Goal: Navigation & Orientation: Find specific page/section

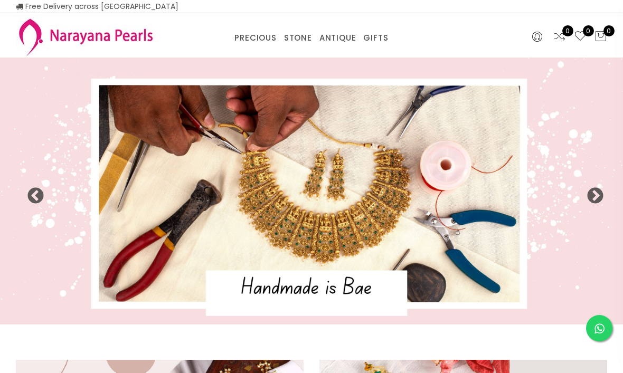
select select "INR"
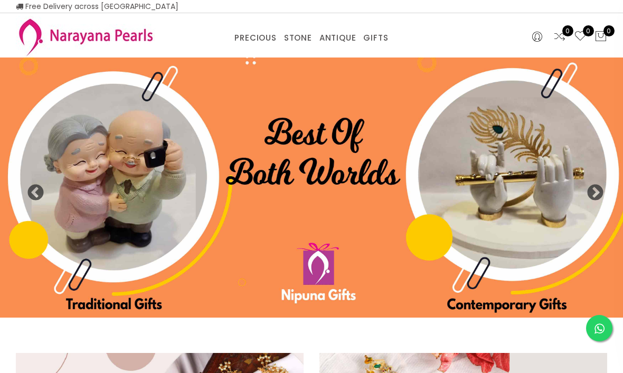
click at [593, 195] on button "Next" at bounding box center [591, 189] width 11 height 11
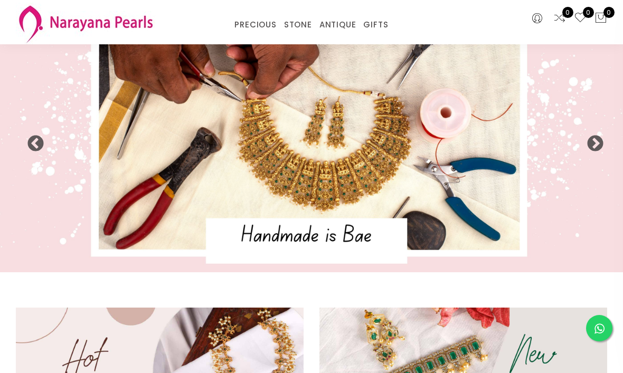
scroll to position [8, 0]
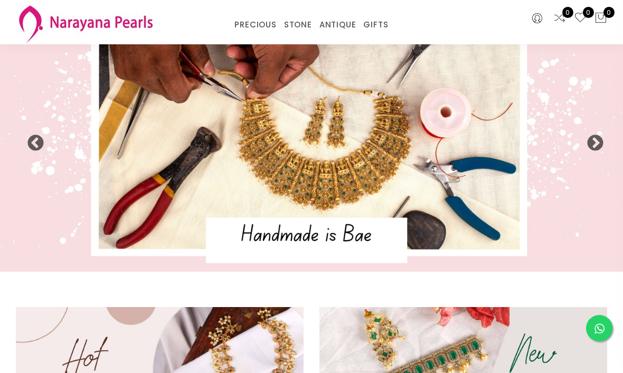
click at [393, 184] on img at bounding box center [311, 138] width 623 height 267
click at [344, 245] on img at bounding box center [311, 138] width 623 height 267
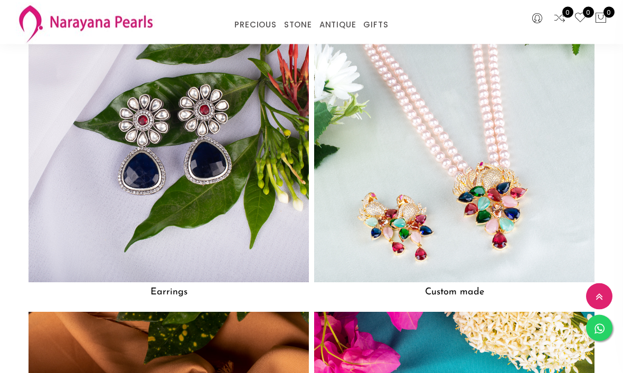
scroll to position [1086, 0]
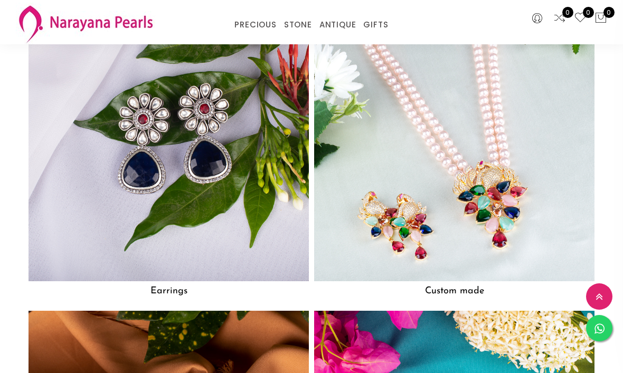
click at [132, 210] on img at bounding box center [168, 141] width 280 height 280
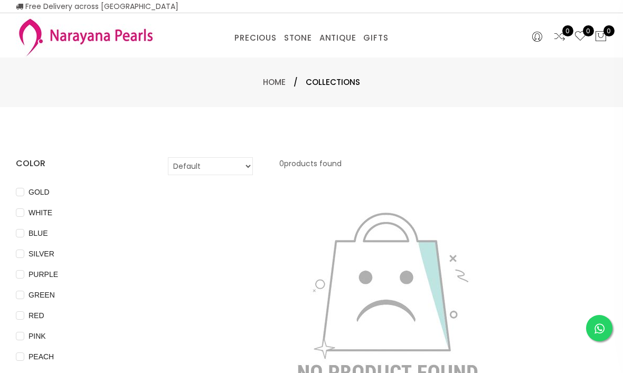
scroll to position [35, 0]
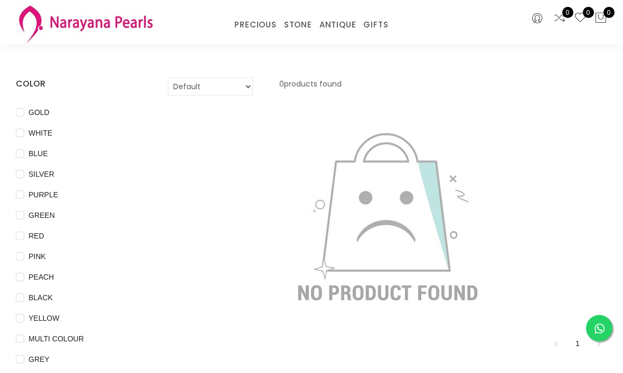
click at [317, 38] on link "CUSTOM MADE-GEMS" at bounding box center [286, 38] width 90 height 0
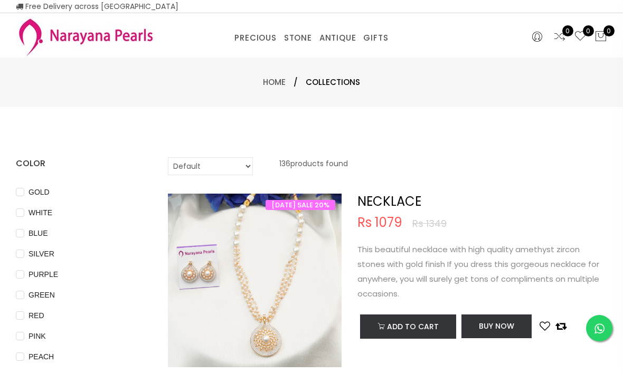
click at [243, 170] on select "Default Price - High to Low Price - Low to High" at bounding box center [210, 166] width 85 height 18
select select "priceLowToHigh"
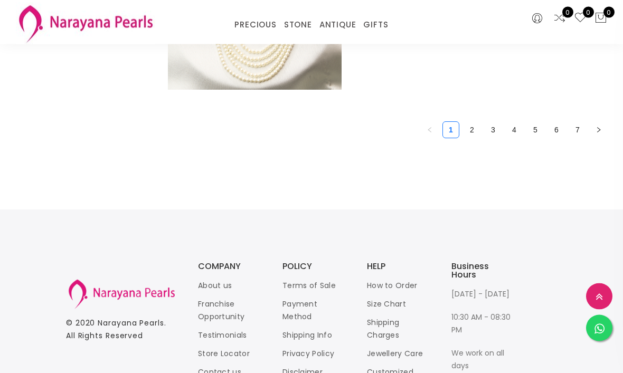
scroll to position [4076, 0]
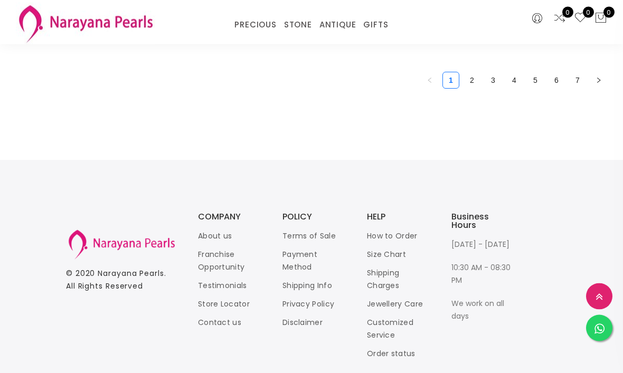
click at [467, 75] on link "2" at bounding box center [472, 81] width 16 height 16
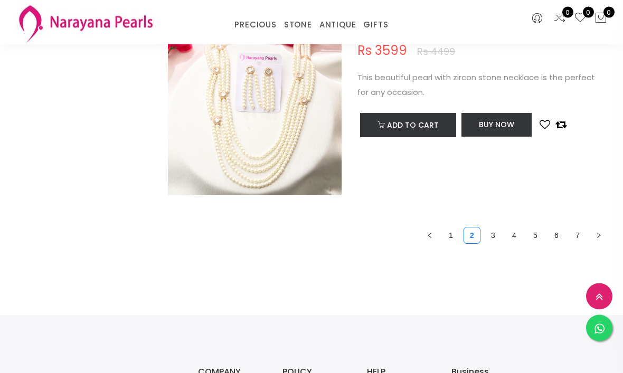
scroll to position [3922, 0]
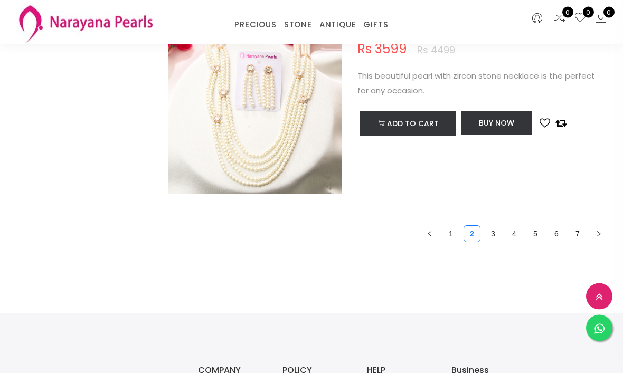
click at [493, 235] on link "3" at bounding box center [493, 234] width 16 height 16
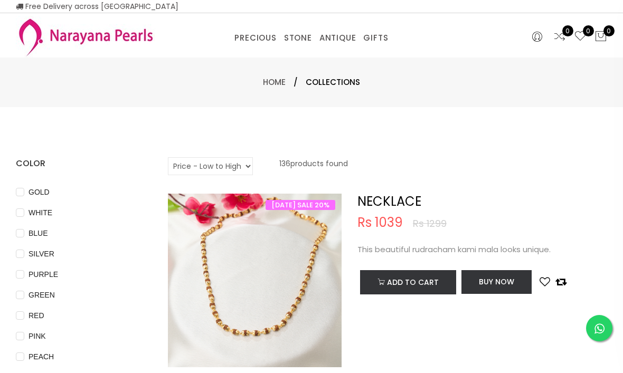
click at [274, 84] on link "Home" at bounding box center [274, 82] width 23 height 11
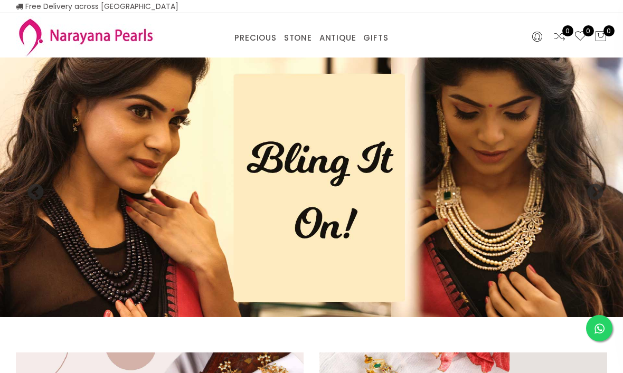
click at [527, 238] on img at bounding box center [311, 188] width 623 height 260
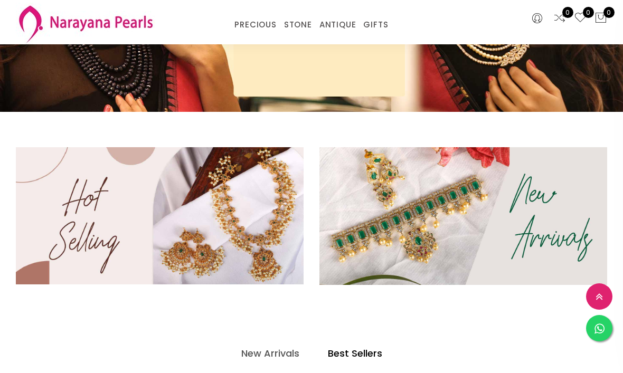
scroll to position [199, 0]
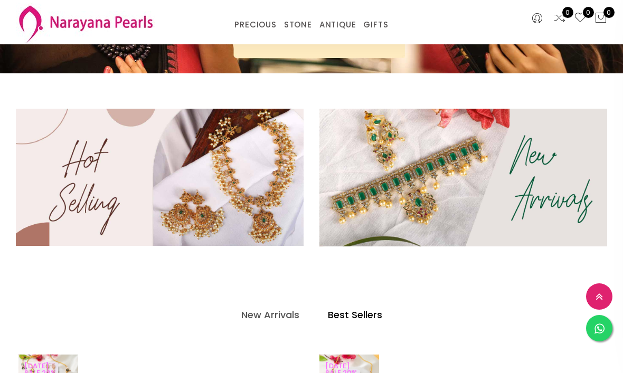
click at [224, 180] on img at bounding box center [160, 178] width 288 height 138
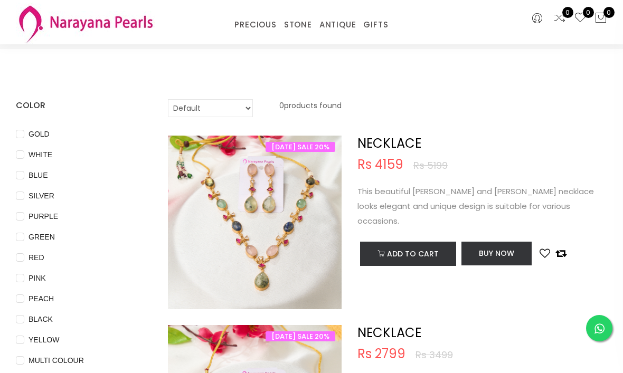
scroll to position [13, 0]
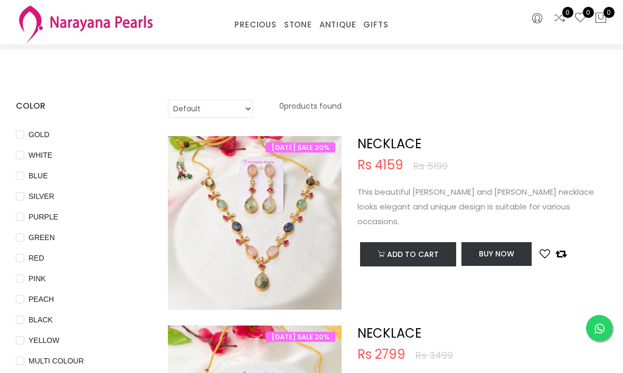
scroll to position [35, 0]
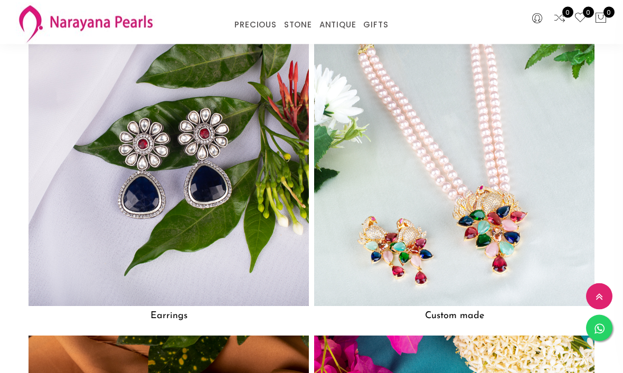
scroll to position [1054, 0]
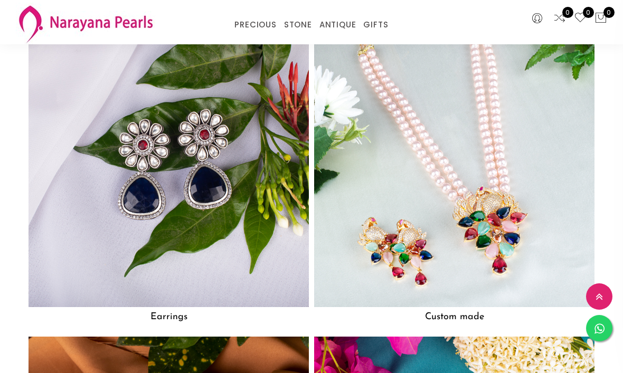
click at [518, 230] on img at bounding box center [454, 167] width 280 height 280
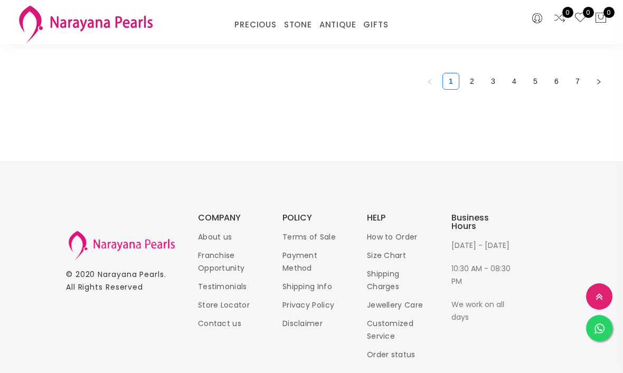
scroll to position [3906, 0]
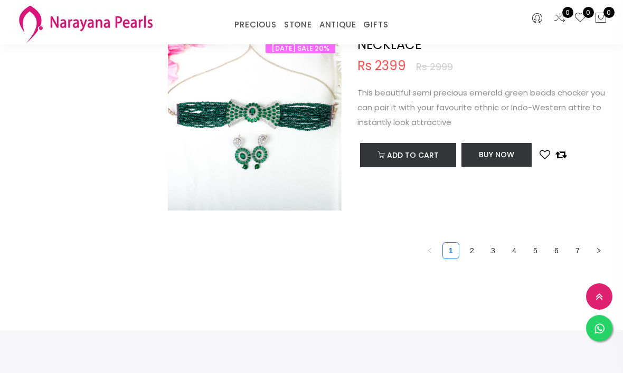
click at [478, 248] on link "2" at bounding box center [472, 251] width 16 height 16
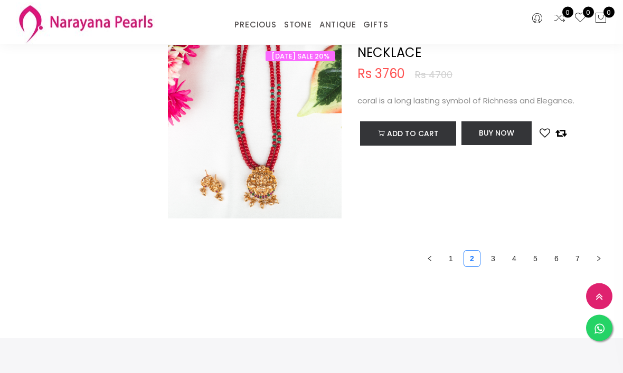
scroll to position [3898, 0]
click at [495, 257] on link "3" at bounding box center [493, 259] width 16 height 16
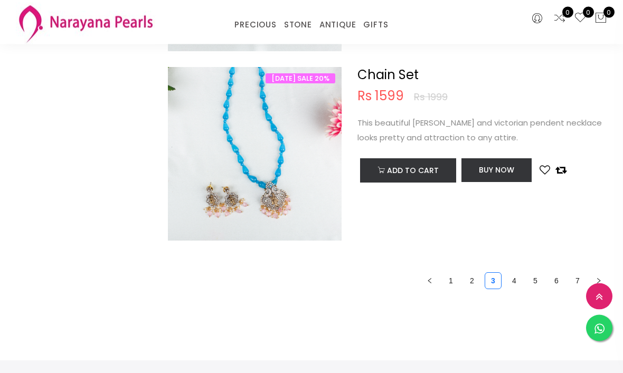
scroll to position [3873, 0]
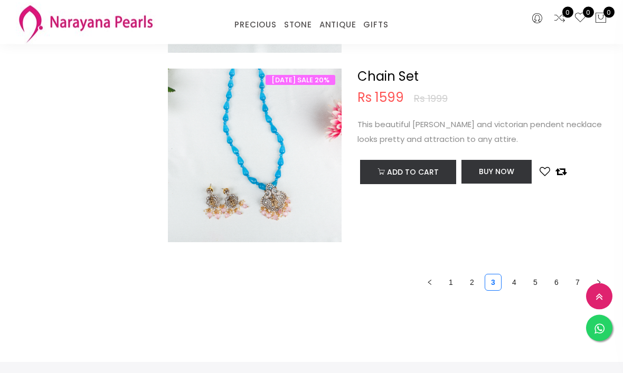
click at [515, 275] on link "4" at bounding box center [514, 283] width 16 height 16
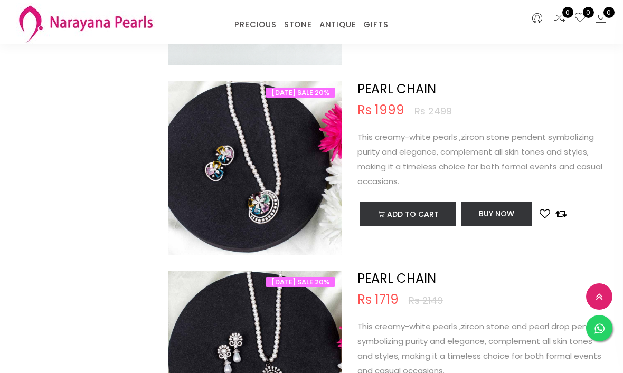
scroll to position [820, 0]
